Goal: Task Accomplishment & Management: Manage account settings

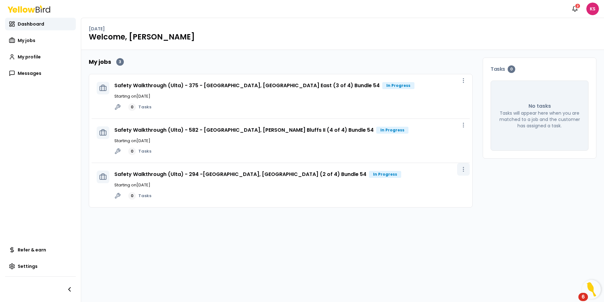
click at [464, 171] on circle "button" at bounding box center [463, 171] width 1 height 1
click at [442, 185] on span "View job" at bounding box center [450, 183] width 16 height 5
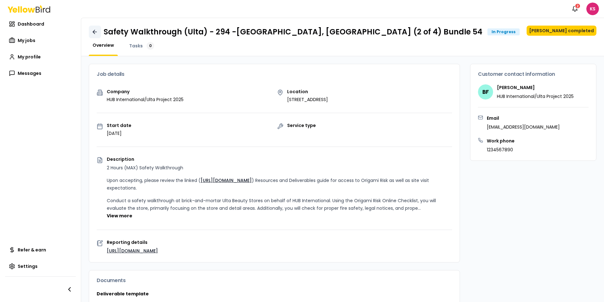
click at [91, 32] on link at bounding box center [95, 32] width 12 height 13
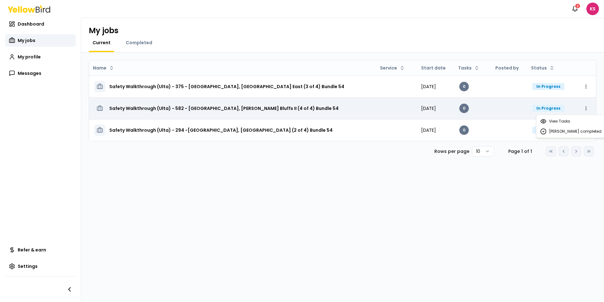
click at [482, 110] on html "Notifications 2 KS Dashboard My jobs My profile Messages Refer & earn Settings …" at bounding box center [302, 151] width 604 height 302
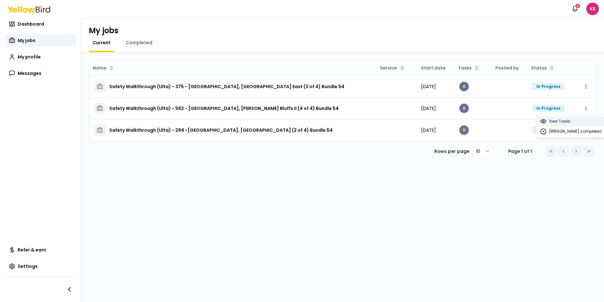
click at [482, 121] on span "View Tasks" at bounding box center [559, 121] width 21 height 5
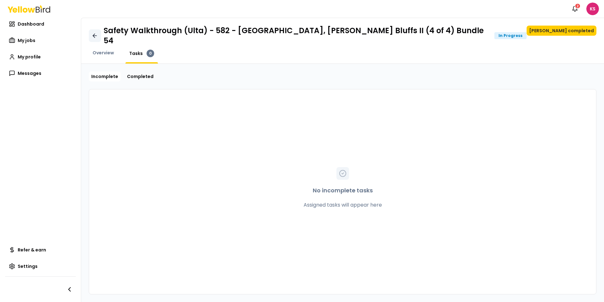
click at [93, 33] on icon at bounding box center [95, 36] width 6 height 6
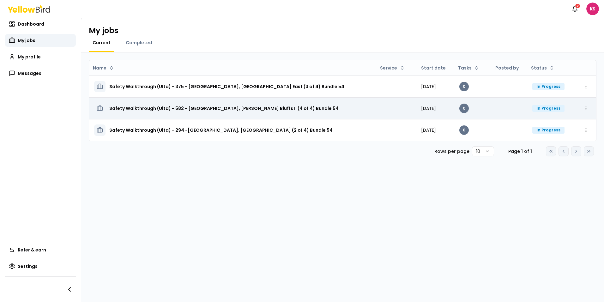
click at [213, 109] on h3 "Safety Walkthrough (Ulta) - 582 - [GEOGRAPHIC_DATA], [PERSON_NAME] Bluffs II (4…" at bounding box center [223, 108] width 229 height 11
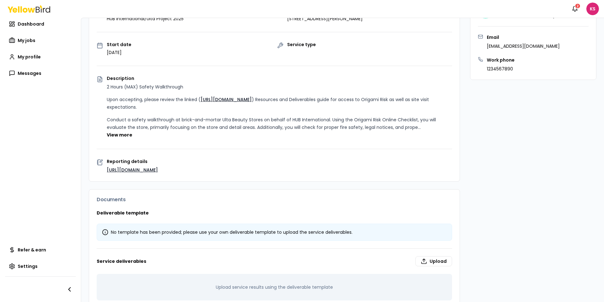
scroll to position [95, 0]
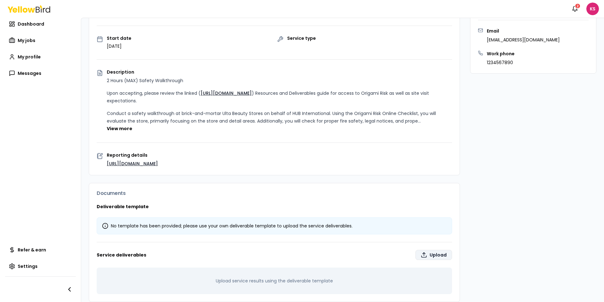
click at [424, 250] on label "Upload" at bounding box center [434, 255] width 37 height 10
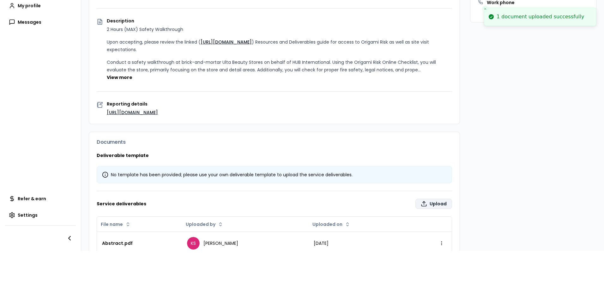
click at [426, 199] on label "Upload" at bounding box center [434, 204] width 37 height 10
click at [426, 292] on input "Upload" at bounding box center [398, 298] width 604 height 13
type input "**********"
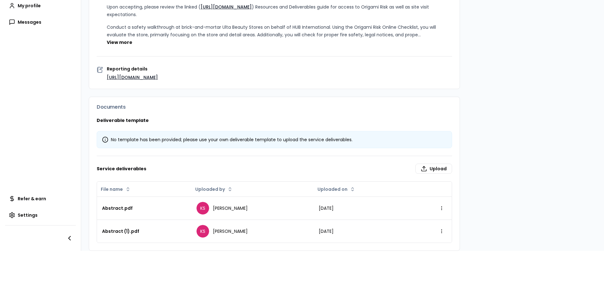
scroll to position [0, 0]
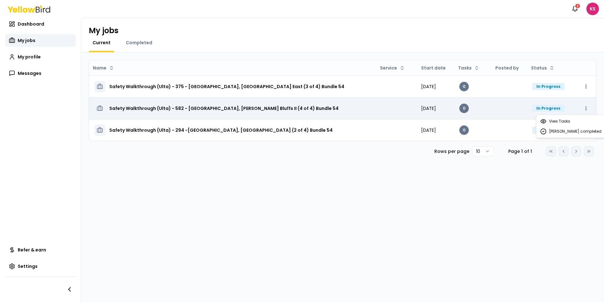
click at [482, 108] on html "Notifications 2 KS Dashboard My jobs My profile Messages Refer & earn Settings …" at bounding box center [302, 151] width 604 height 302
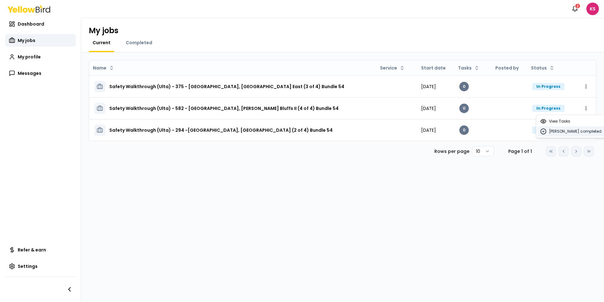
click at [482, 131] on span "[PERSON_NAME] completed" at bounding box center [575, 131] width 52 height 5
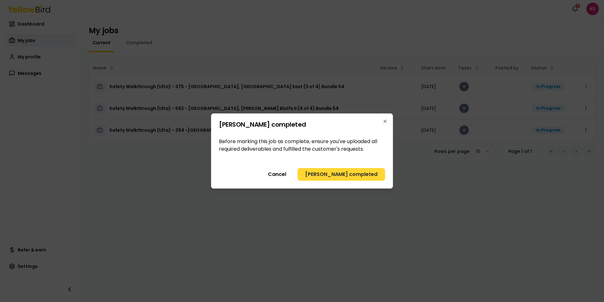
click at [363, 175] on button "[PERSON_NAME] completed" at bounding box center [342, 174] width 88 height 13
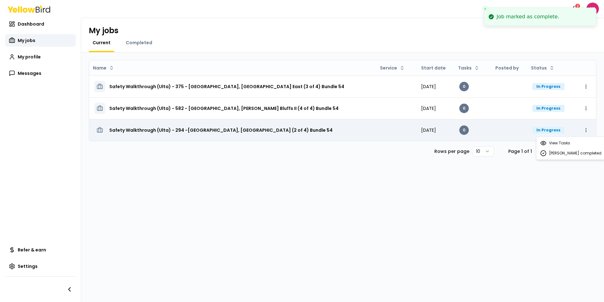
click at [482, 131] on html "Job marked as complete. Notifications 2 KS Dashboard My jobs My profile Message…" at bounding box center [302, 151] width 604 height 302
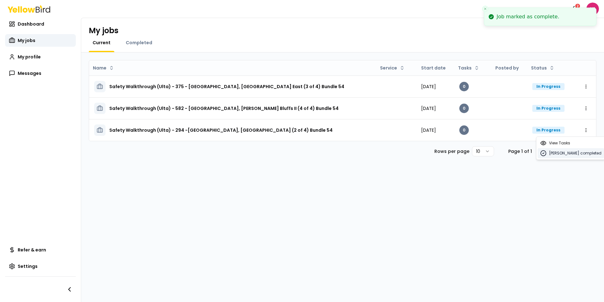
click at [482, 155] on span "[PERSON_NAME] completed" at bounding box center [575, 153] width 52 height 5
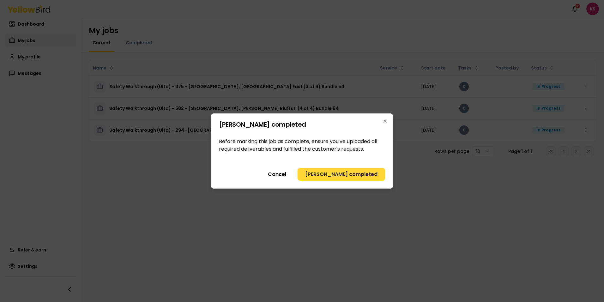
click at [373, 175] on button "[PERSON_NAME] completed" at bounding box center [342, 174] width 88 height 13
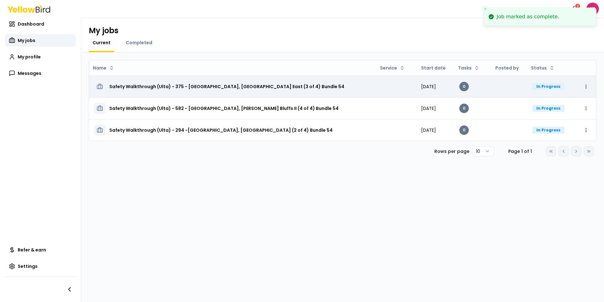
click at [290, 84] on h3 "Safety Walkthrough (Ulta) - 375 - [GEOGRAPHIC_DATA], [GEOGRAPHIC_DATA] East (3 …" at bounding box center [226, 86] width 235 height 11
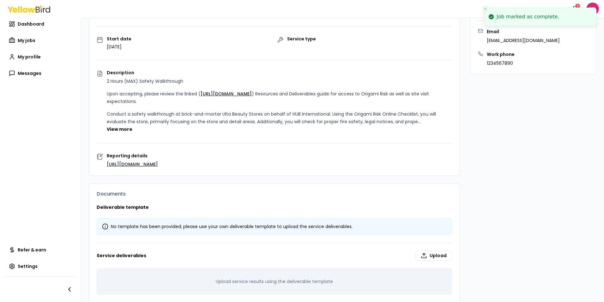
scroll to position [95, 0]
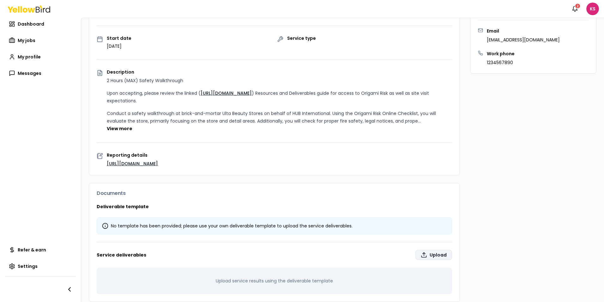
click at [424, 250] on label "Upload" at bounding box center [434, 255] width 37 height 10
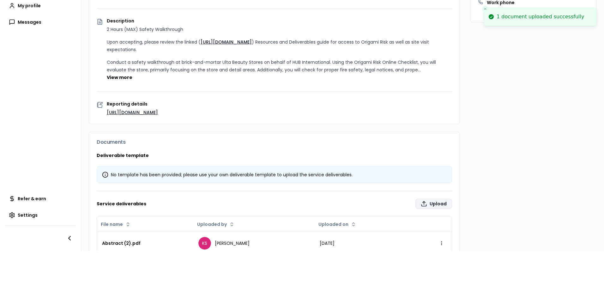
click at [432, 199] on label "Upload" at bounding box center [434, 204] width 37 height 10
click at [432, 292] on input "Upload" at bounding box center [398, 298] width 604 height 13
type input "**********"
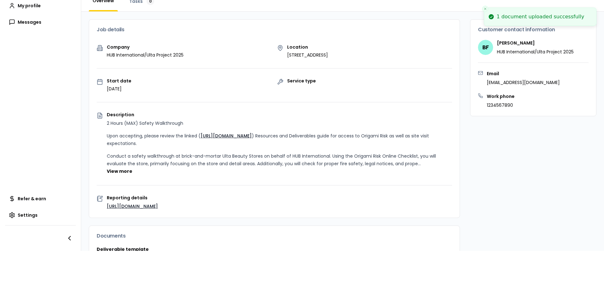
scroll to position [0, 0]
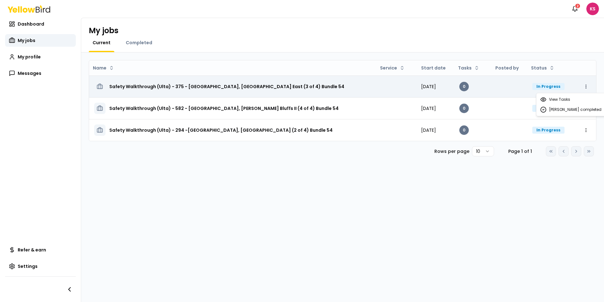
click at [482, 85] on html "Notifications 2 KS Dashboard My jobs My profile Messages Refer & earn Settings …" at bounding box center [302, 151] width 604 height 302
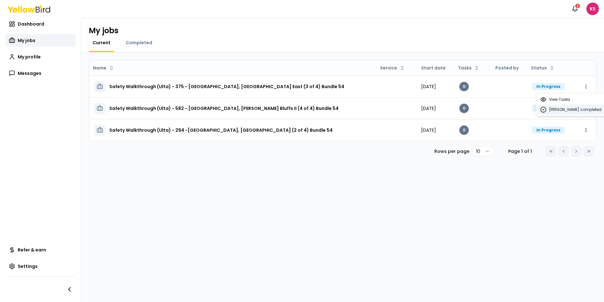
click at [482, 111] on span "[PERSON_NAME] completed" at bounding box center [575, 109] width 52 height 5
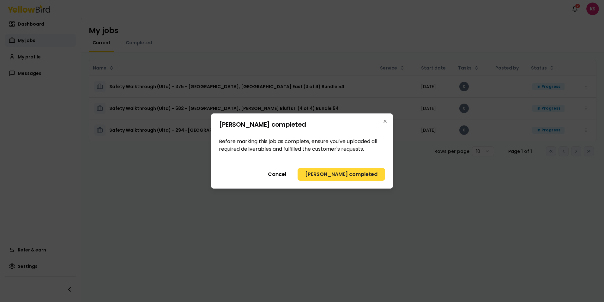
click at [349, 173] on button "[PERSON_NAME] completed" at bounding box center [342, 174] width 88 height 13
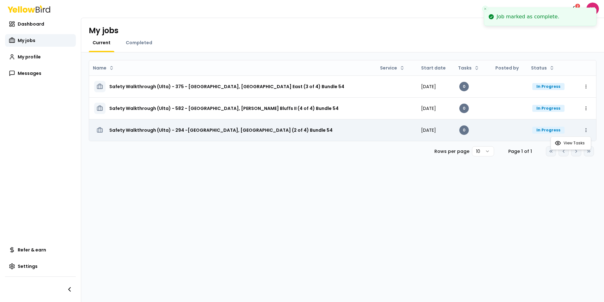
click at [482, 131] on html "Job marked as complete. Notifications 2 KS Dashboard My jobs My profile Message…" at bounding box center [302, 151] width 604 height 302
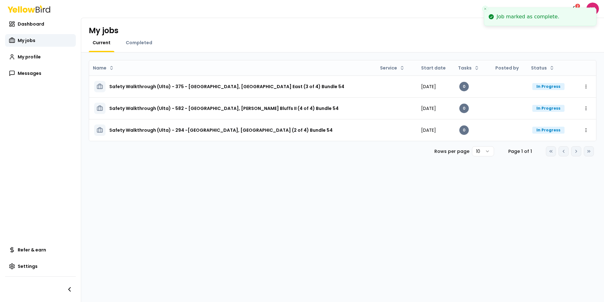
click at [482, 111] on html "Job marked as complete. Notifications 2 KS Dashboard My jobs My profile Message…" at bounding box center [302, 151] width 604 height 302
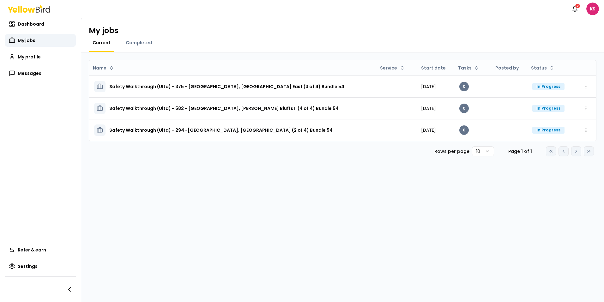
click at [482, 86] on html "Notifications 2 KS Dashboard My jobs My profile Messages Refer & earn Settings …" at bounding box center [302, 151] width 604 height 302
click at [482, 111] on span "[PERSON_NAME] completed" at bounding box center [575, 109] width 52 height 5
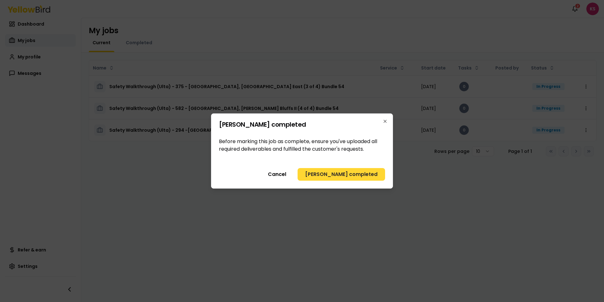
click at [357, 176] on button "[PERSON_NAME] completed" at bounding box center [342, 174] width 88 height 13
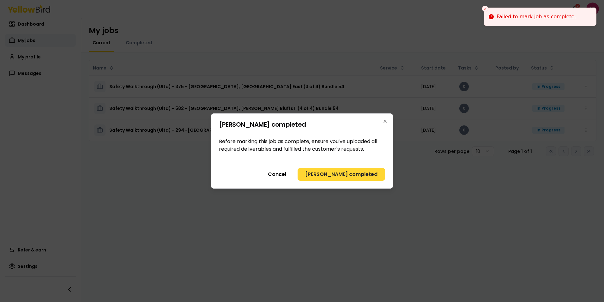
click at [374, 179] on button "[PERSON_NAME] completed" at bounding box center [342, 174] width 88 height 13
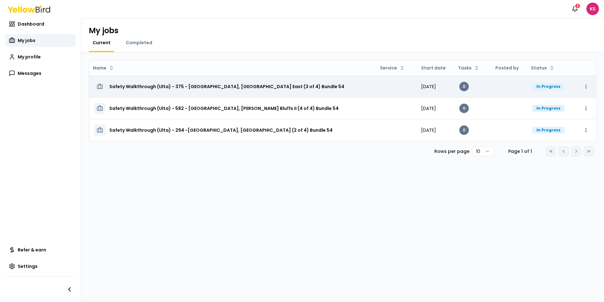
click at [304, 88] on h3 "Safety Walkthrough (Ulta) - 375 - [GEOGRAPHIC_DATA], [GEOGRAPHIC_DATA] East (3 …" at bounding box center [226, 86] width 235 height 11
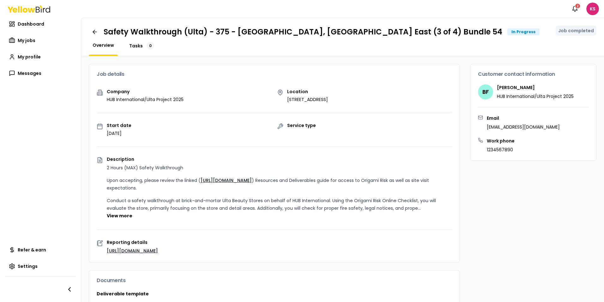
click at [133, 46] on span "Tasks" at bounding box center [136, 46] width 14 height 6
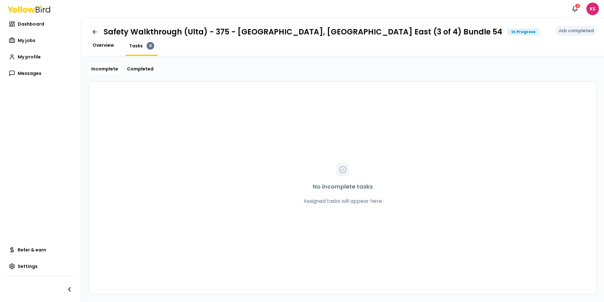
click at [102, 46] on span "Overview" at bounding box center [103, 45] width 21 height 6
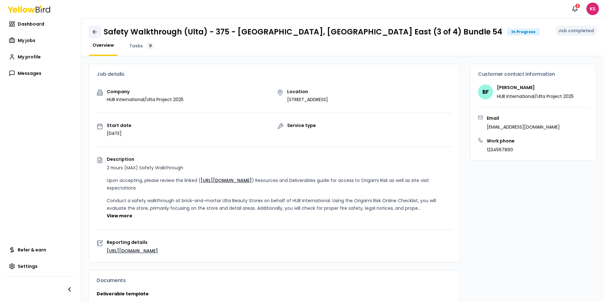
click at [94, 33] on icon at bounding box center [95, 32] width 6 height 6
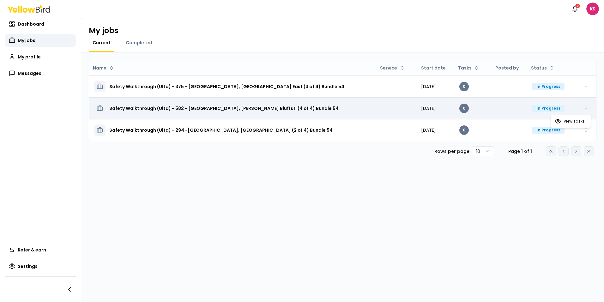
click at [482, 108] on html "Notifications 2 KS Dashboard My jobs My profile Messages Refer & earn Settings …" at bounding box center [302, 151] width 604 height 302
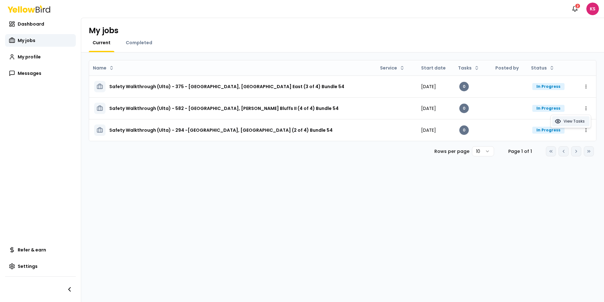
click at [482, 119] on span "View Tasks" at bounding box center [574, 121] width 21 height 5
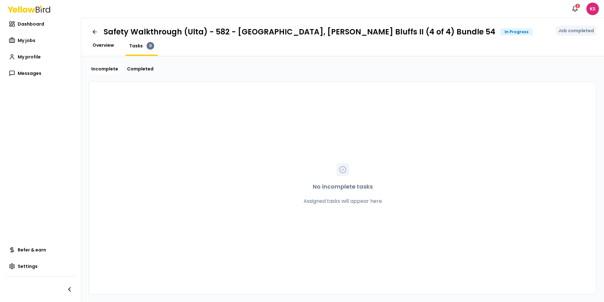
click at [110, 44] on span "Overview" at bounding box center [103, 45] width 21 height 6
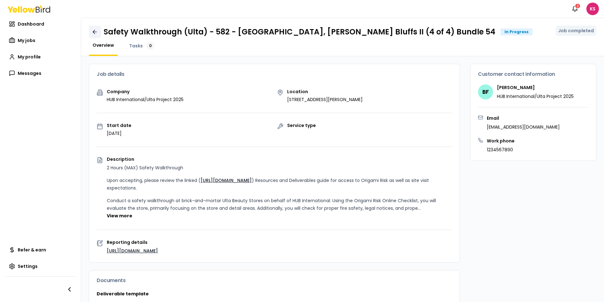
click at [93, 34] on icon at bounding box center [95, 32] width 6 height 6
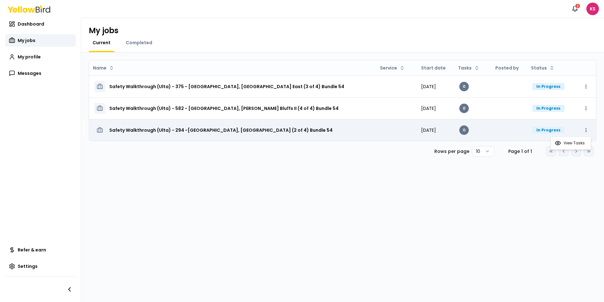
click at [482, 131] on html "Notifications 2 KS Dashboard My jobs My profile Messages Refer & earn Settings …" at bounding box center [302, 151] width 604 height 302
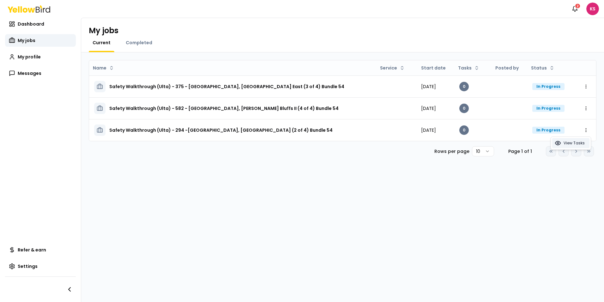
click at [482, 141] on span "View Tasks" at bounding box center [574, 143] width 21 height 5
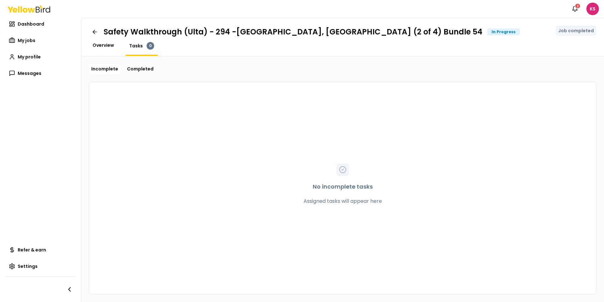
click at [102, 47] on span "Overview" at bounding box center [103, 45] width 21 height 6
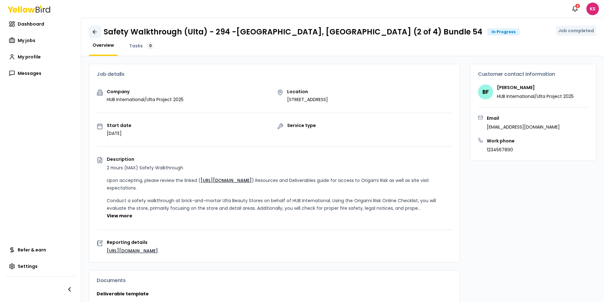
click at [94, 33] on icon at bounding box center [94, 32] width 2 height 4
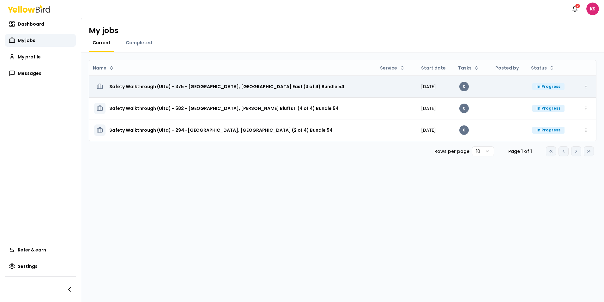
click at [482, 88] on html "Notifications 2 KS Dashboard My jobs My profile Messages Refer & earn Settings …" at bounding box center [302, 151] width 604 height 302
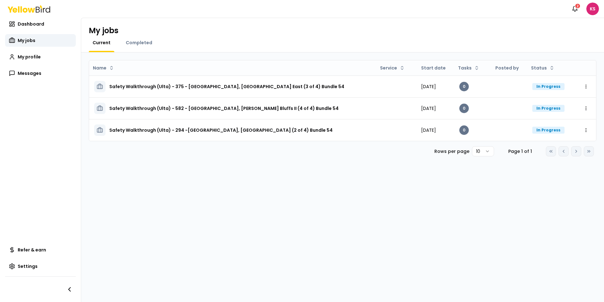
click at [482, 86] on html "Notifications 2 KS Dashboard My jobs My profile Messages Refer & earn Settings …" at bounding box center [302, 151] width 604 height 302
click at [482, 111] on html "Notifications 2 KS Dashboard My jobs My profile Messages Refer & earn Settings …" at bounding box center [302, 151] width 604 height 302
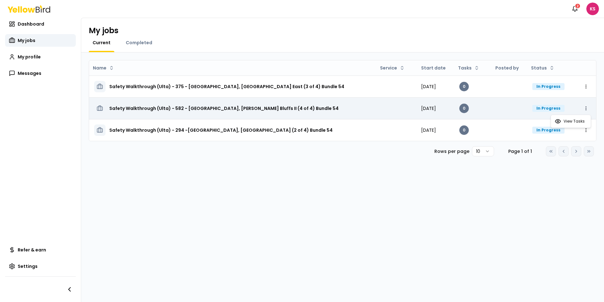
click at [482, 110] on html "Notifications 2 KS Dashboard My jobs My profile Messages Refer & earn Settings …" at bounding box center [302, 151] width 604 height 302
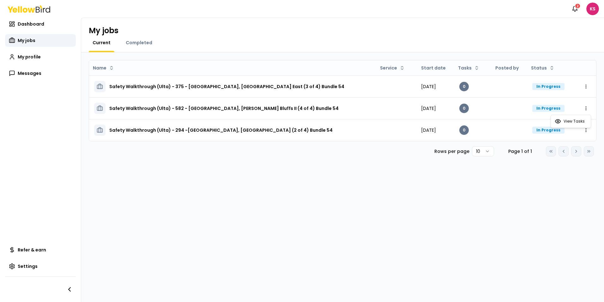
click at [482, 131] on html "Notifications 2 KS Dashboard My jobs My profile Messages Refer & earn Settings …" at bounding box center [302, 151] width 604 height 302
click at [473, 208] on html "Notifications 2 KS Dashboard My jobs My profile Messages Refer & earn Settings …" at bounding box center [302, 151] width 604 height 302
